Goal: Communication & Community: Participate in discussion

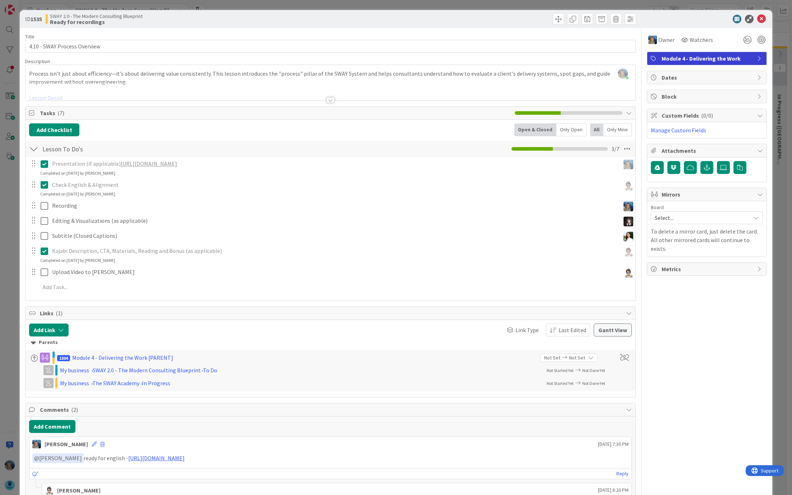
scroll to position [35, 0]
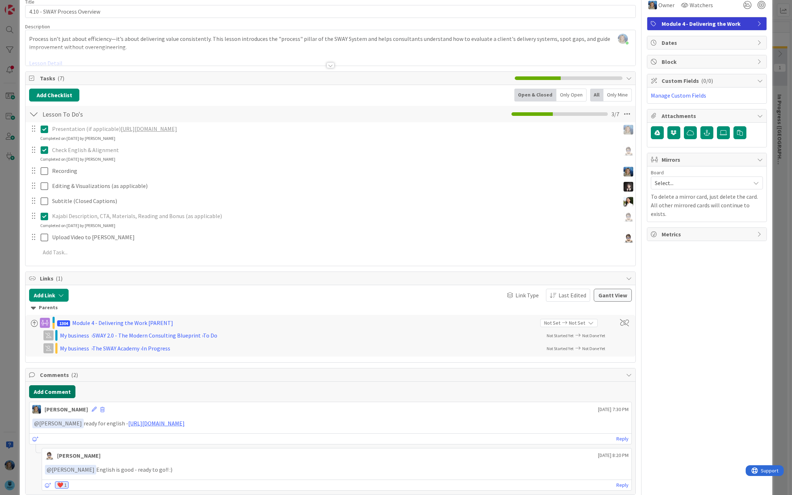
click at [62, 389] on button "Add Comment" at bounding box center [52, 392] width 46 height 13
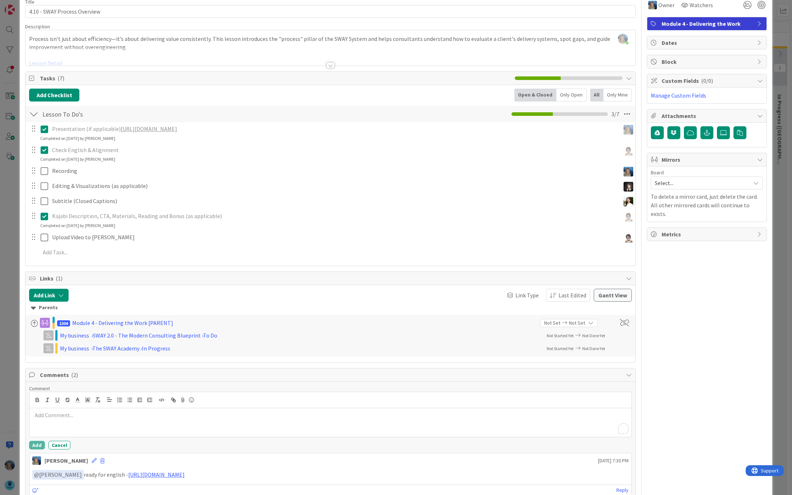
click at [62, 412] on p "To enrich screen reader interactions, please activate Accessibility in Grammarl…" at bounding box center [330, 415] width 596 height 8
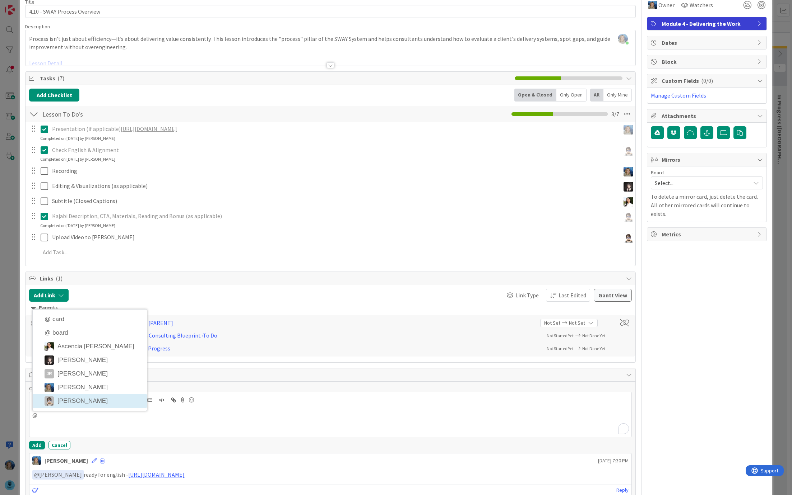
click at [74, 399] on li "[PERSON_NAME]" at bounding box center [90, 402] width 114 height 14
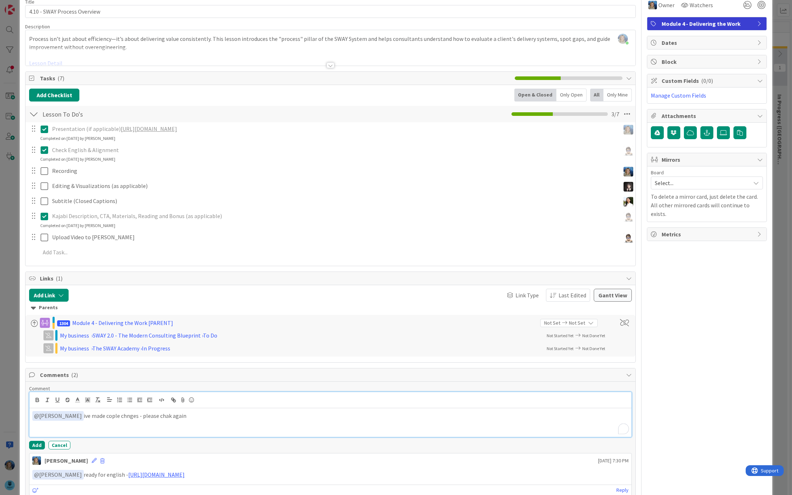
click at [177, 414] on p "﻿ @ [PERSON_NAME] ﻿ ive made cople chnges - please chak again" at bounding box center [330, 416] width 596 height 10
click at [157, 413] on p "﻿ @ [PERSON_NAME] ﻿ ive made cople chnges - please chak again" at bounding box center [330, 416] width 596 height 10
click at [118, 418] on p "﻿ @ [PERSON_NAME] ﻿ ive made couple chnges - please check again" at bounding box center [330, 416] width 596 height 10
click at [126, 413] on p "﻿ @ [PERSON_NAME] ﻿ ive made couple chnges - please check again" at bounding box center [330, 416] width 596 height 10
click at [34, 441] on button "Add" at bounding box center [37, 445] width 16 height 9
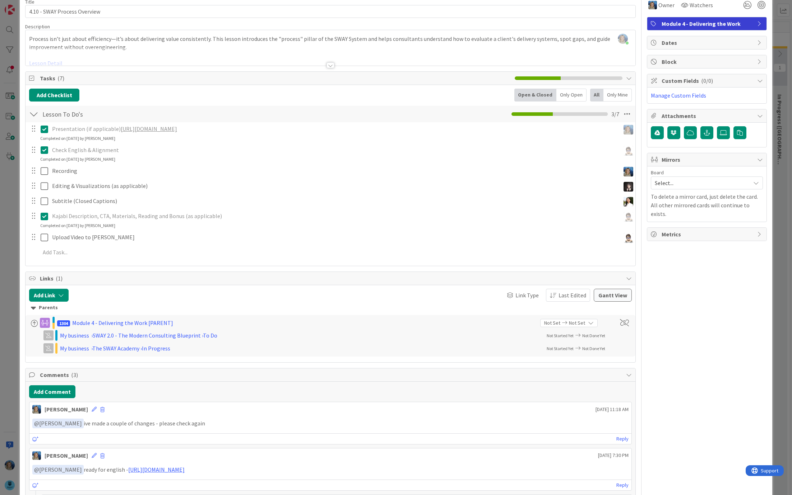
scroll to position [0, 0]
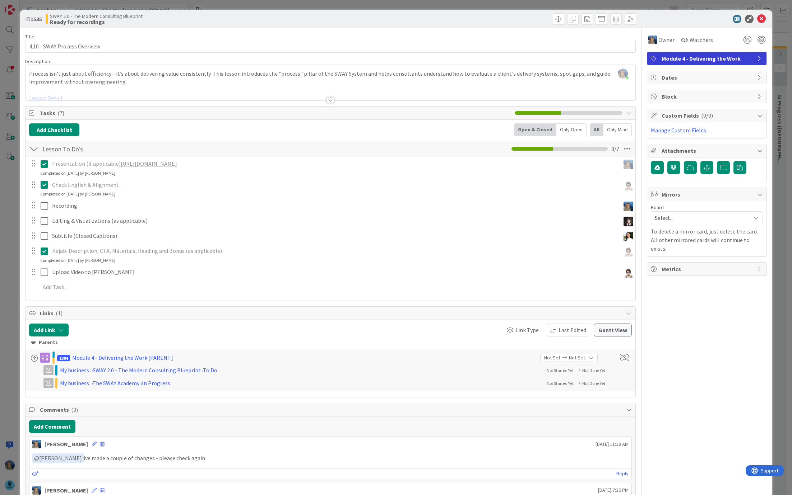
click at [778, 172] on div "ID 1535 SWAY 2.0 - The Modern Consulting Blueprint Ready for recordings Title 2…" at bounding box center [396, 247] width 792 height 495
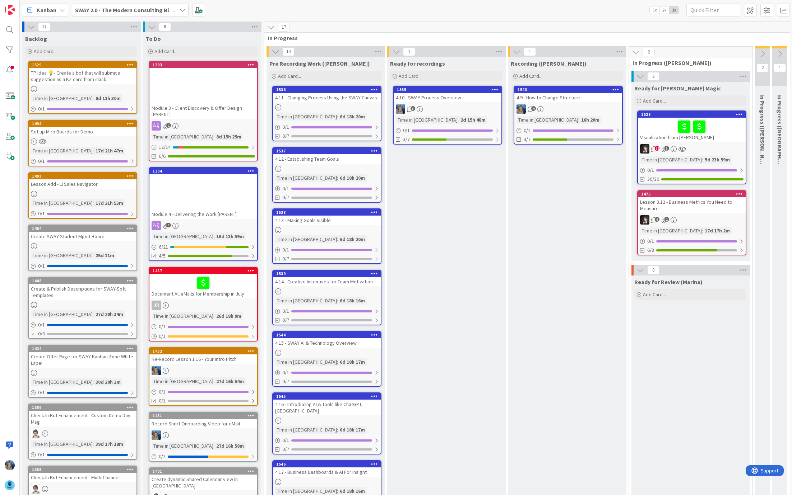
click at [354, 104] on div at bounding box center [327, 107] width 108 height 6
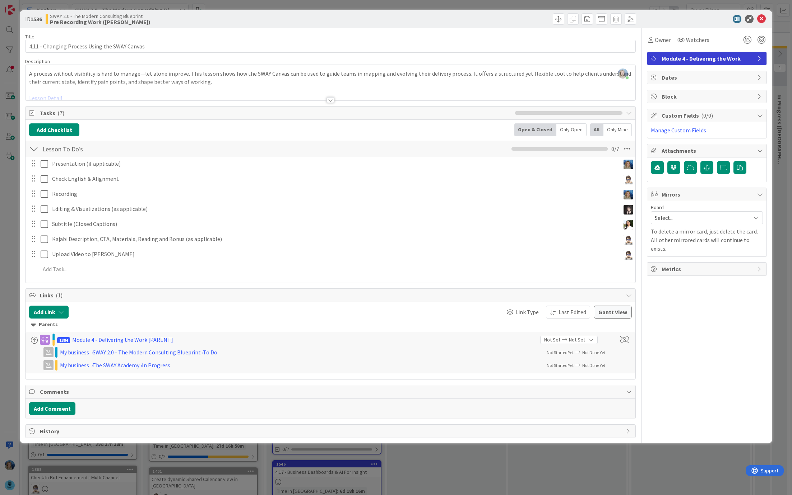
click at [57, 97] on div at bounding box center [330, 91] width 610 height 18
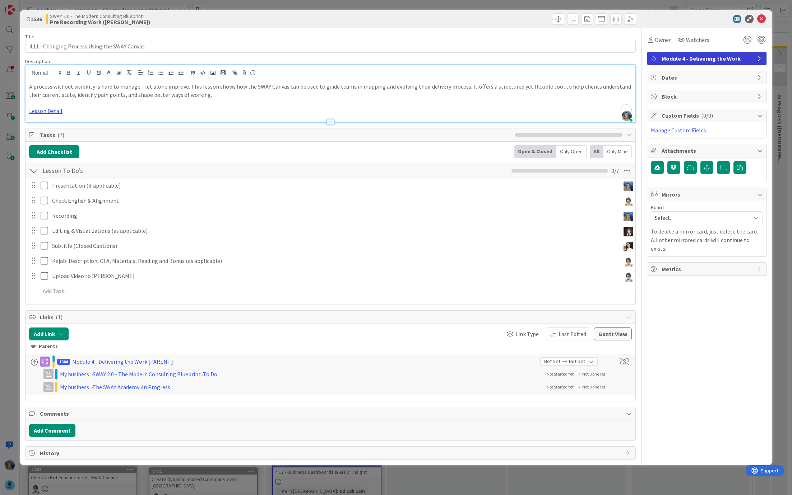
click at [51, 110] on link "Lesson Detail" at bounding box center [45, 110] width 33 height 7
click at [60, 125] on link "[URL][DOMAIN_NAME]" at bounding box center [52, 124] width 49 height 9
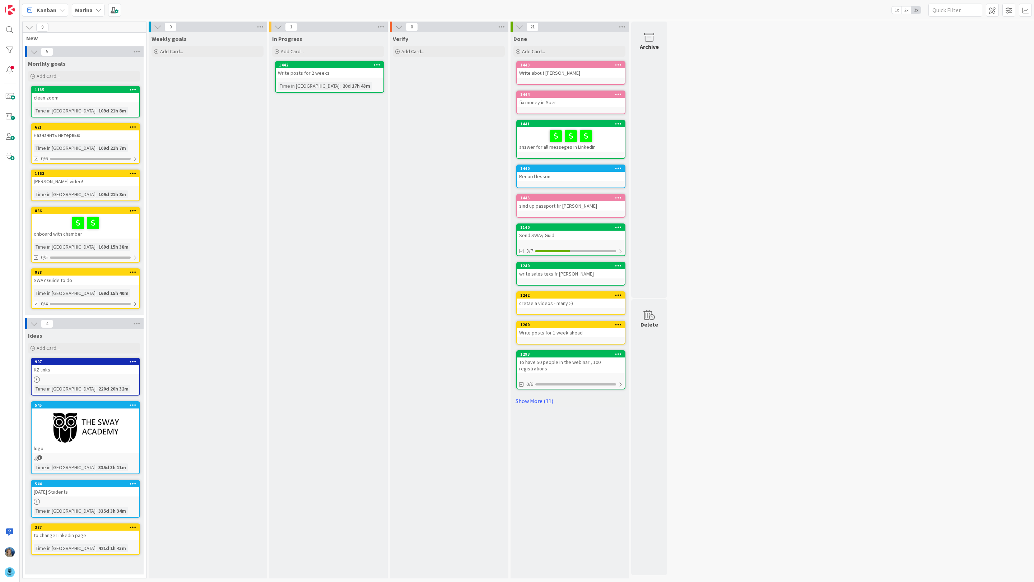
click at [88, 10] on b "Marina" at bounding box center [84, 9] width 18 height 7
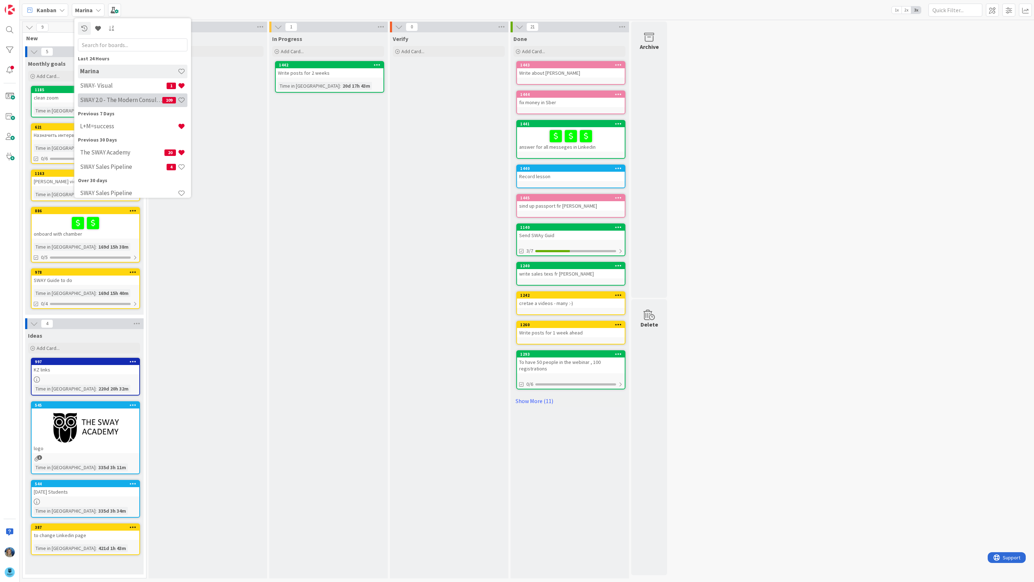
click at [106, 99] on h4 "SWAY 2.0 - The Modern Consulting Blueprint" at bounding box center [121, 99] width 82 height 7
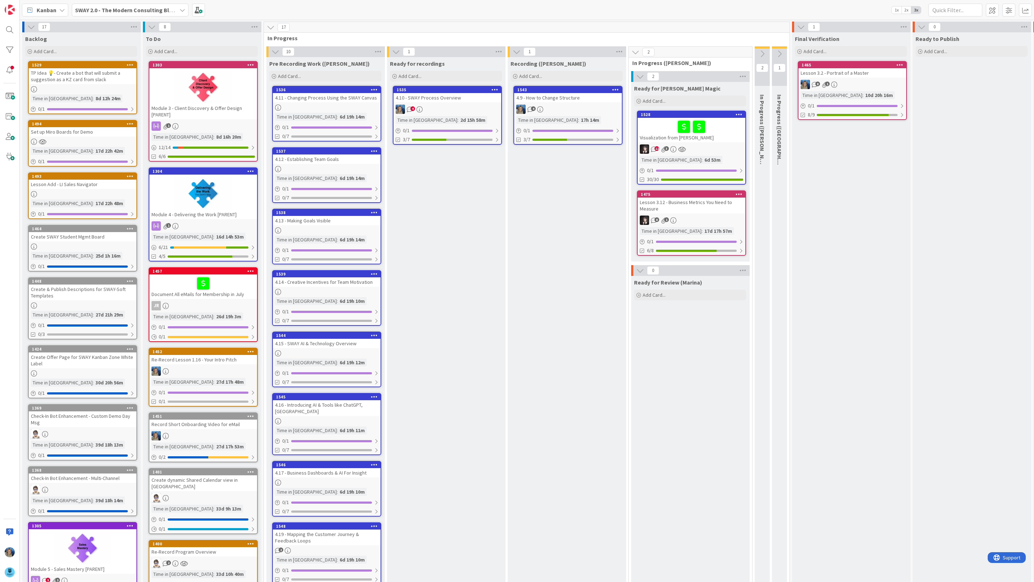
click at [449, 98] on div "4.10 - SWAY Process Overview" at bounding box center [448, 97] width 108 height 9
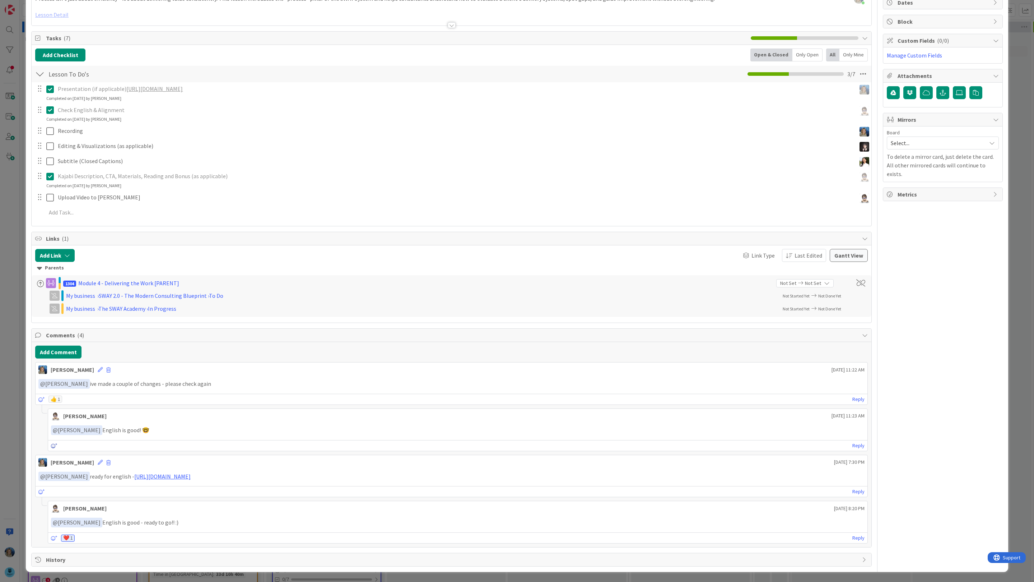
click at [52, 443] on icon at bounding box center [54, 445] width 6 height 5
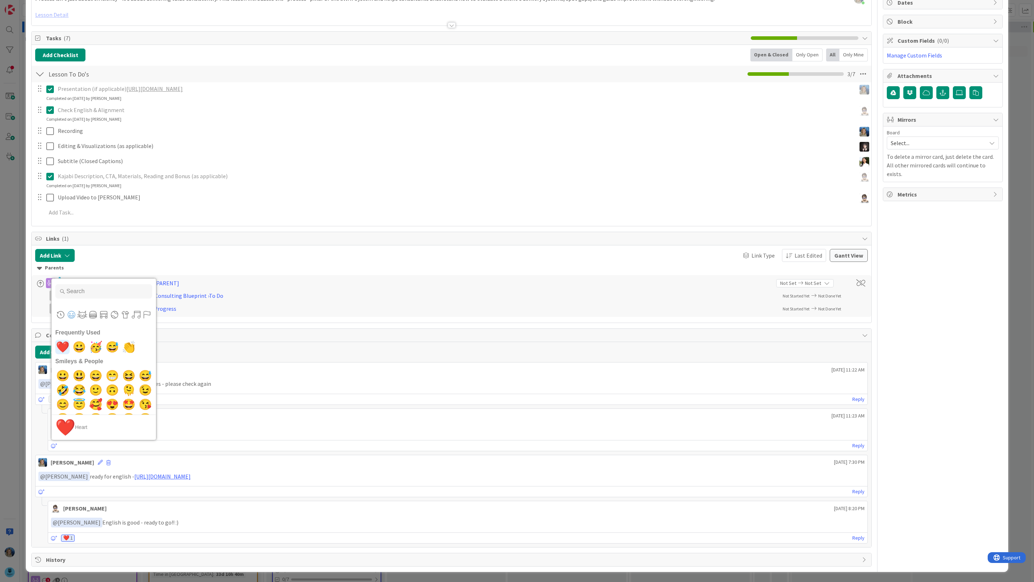
click at [62, 348] on span "❤️" at bounding box center [62, 347] width 17 height 14
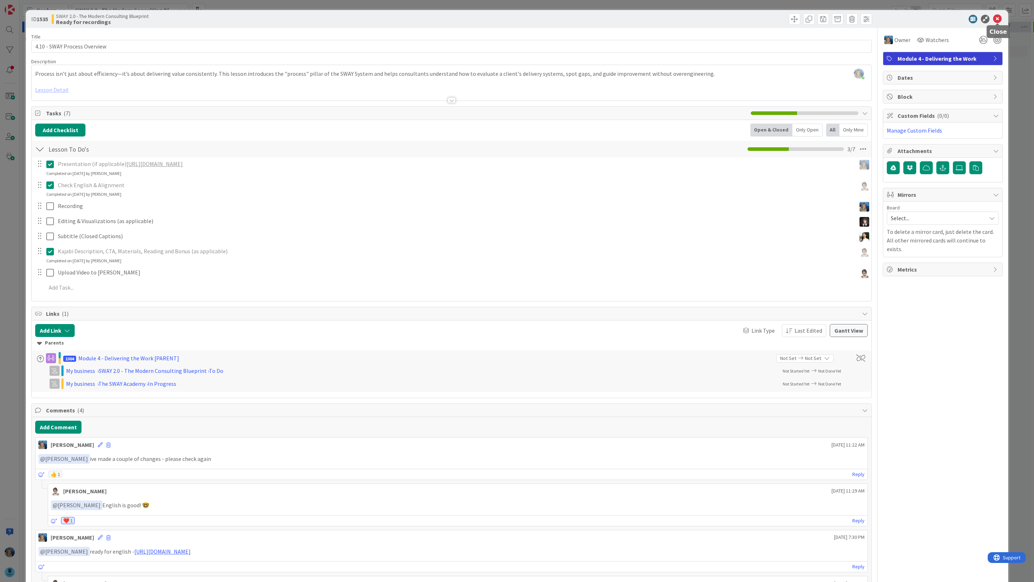
click at [998, 19] on icon at bounding box center [997, 19] width 9 height 9
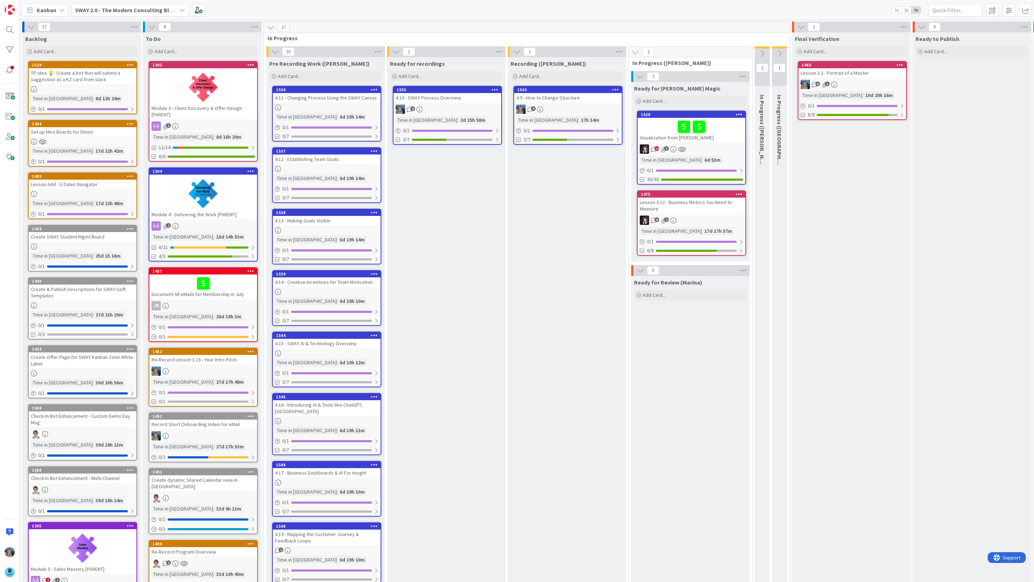
click at [345, 103] on link "1536 4.11 - Changing Process Using the SWAY Canvas Time in Column : 6d 19h 14m …" at bounding box center [326, 114] width 109 height 56
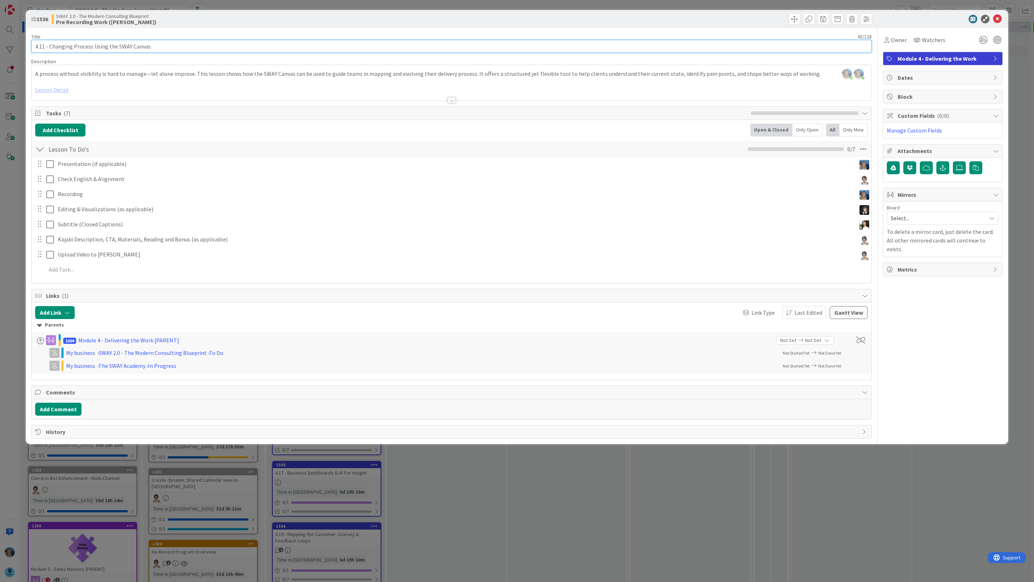
drag, startPoint x: 152, startPoint y: 44, endPoint x: 30, endPoint y: 44, distance: 122.4
click at [30, 44] on div "ID 1536 SWAY 2.0 - The Modern Consulting Blueprint Pre Recording Work (Marina) …" at bounding box center [517, 227] width 982 height 434
